Goal: Browse casually

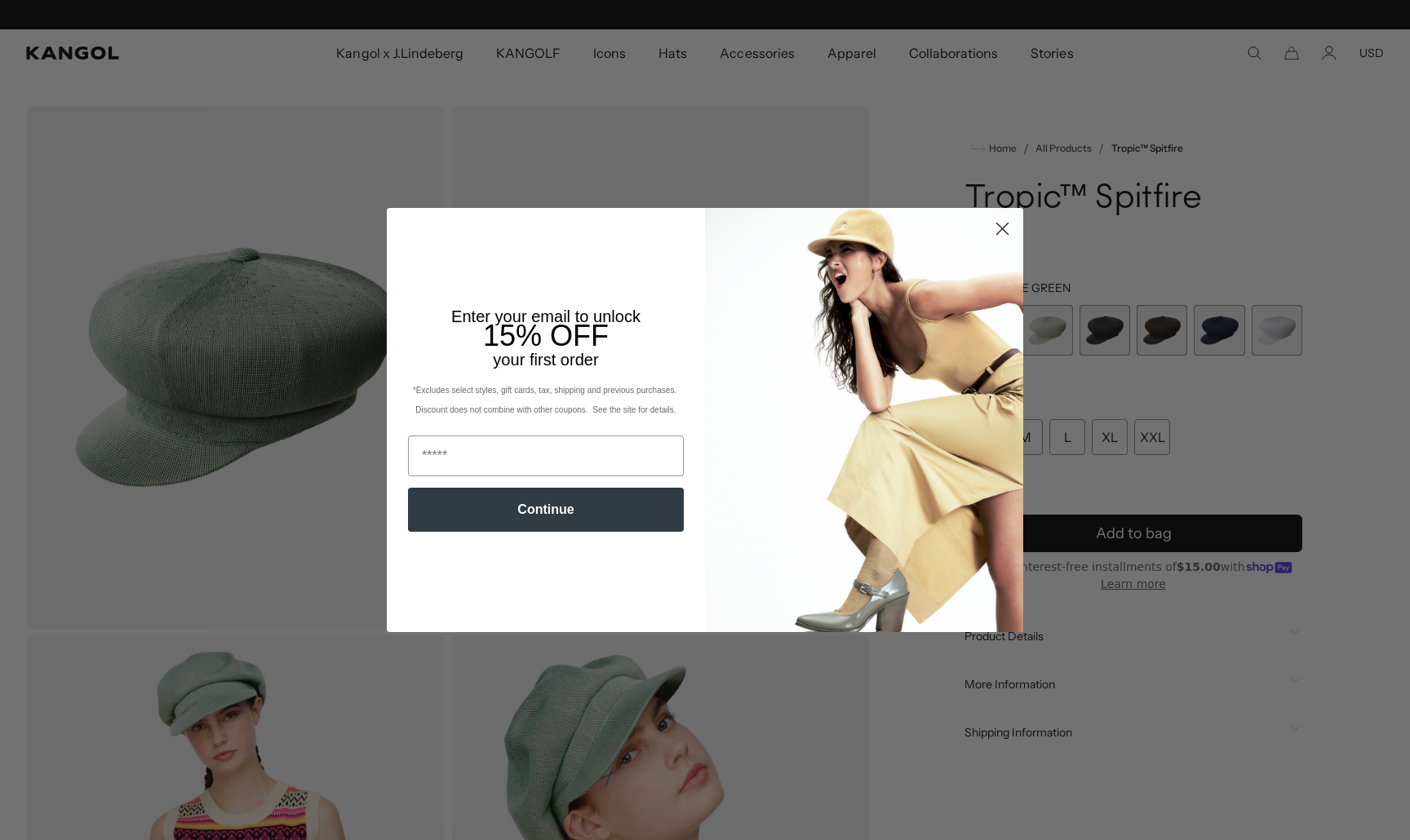
scroll to position [0, 336]
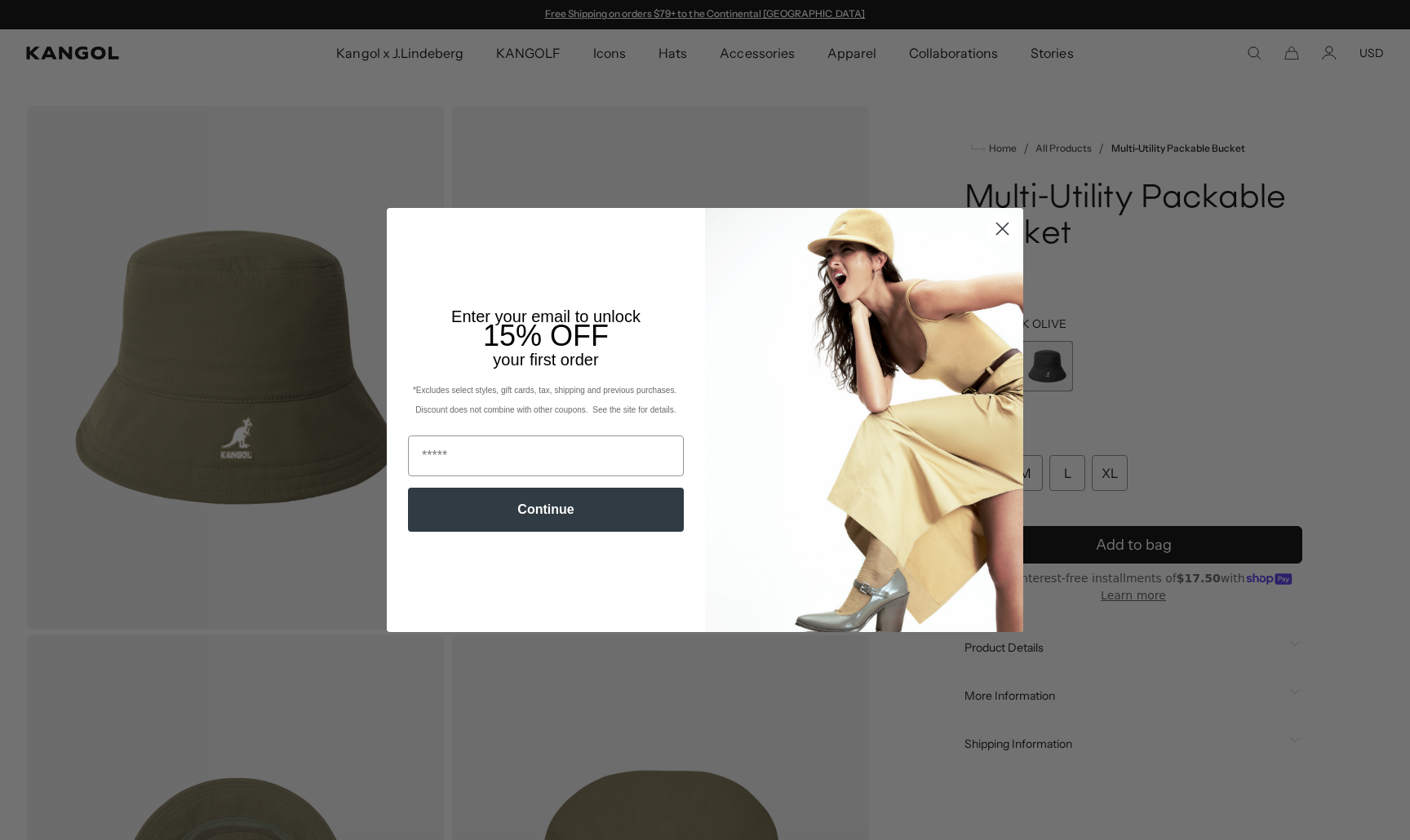
scroll to position [0, 336]
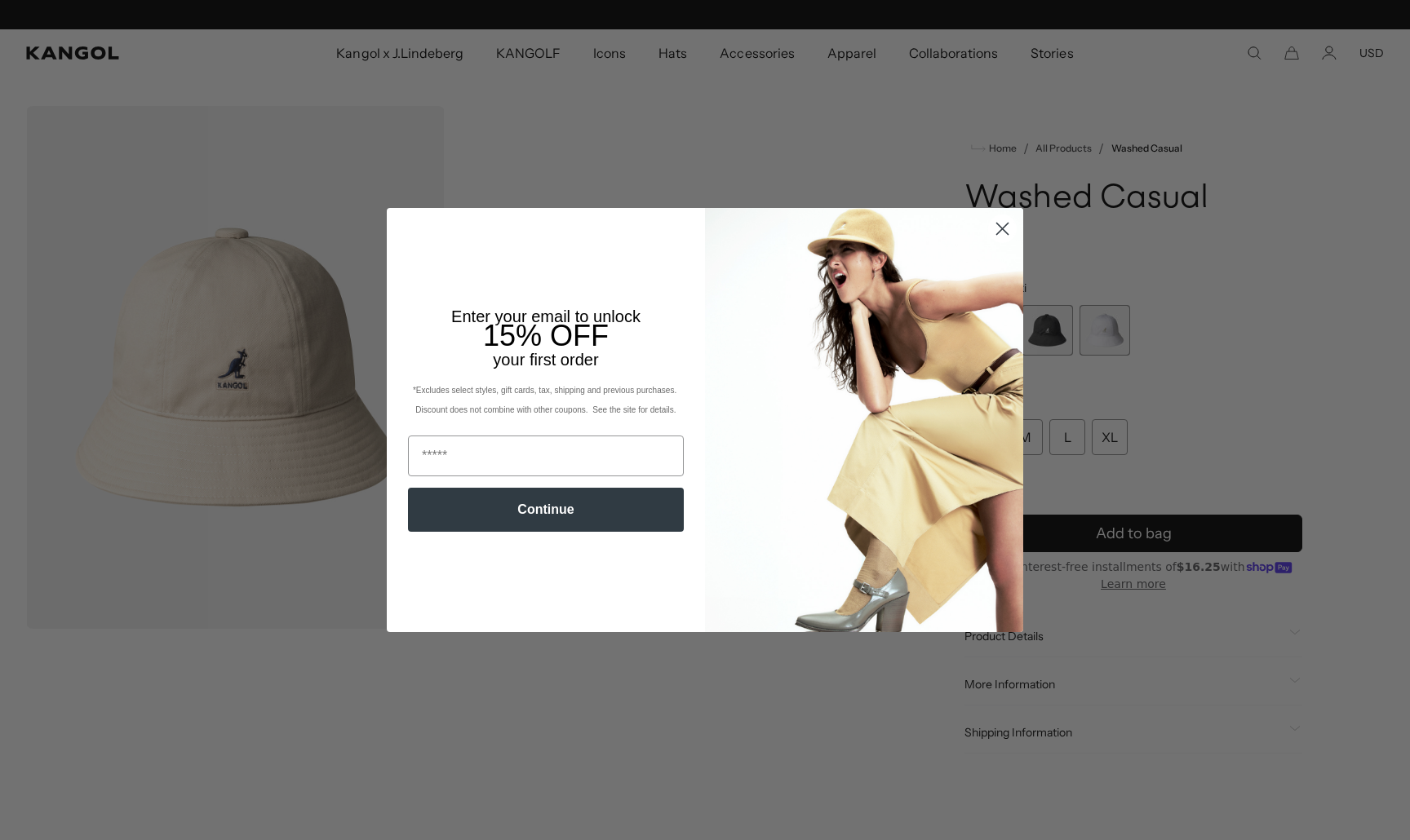
scroll to position [0, 336]
